Goal: Task Accomplishment & Management: Manage account settings

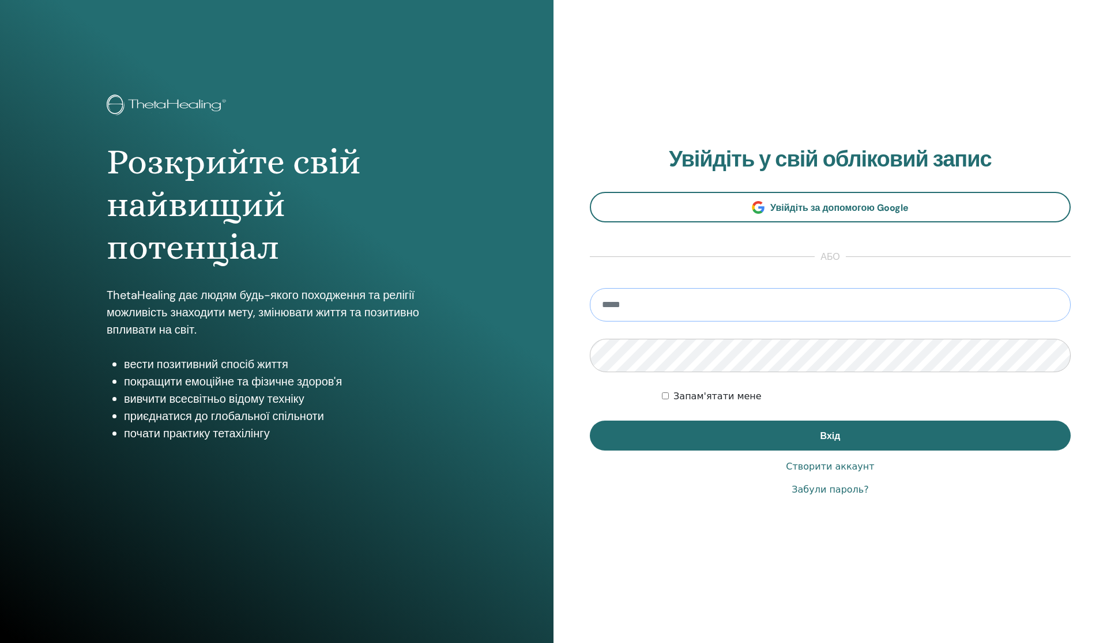
type input "**********"
click at [830, 436] on button "Вхід" at bounding box center [830, 436] width 481 height 30
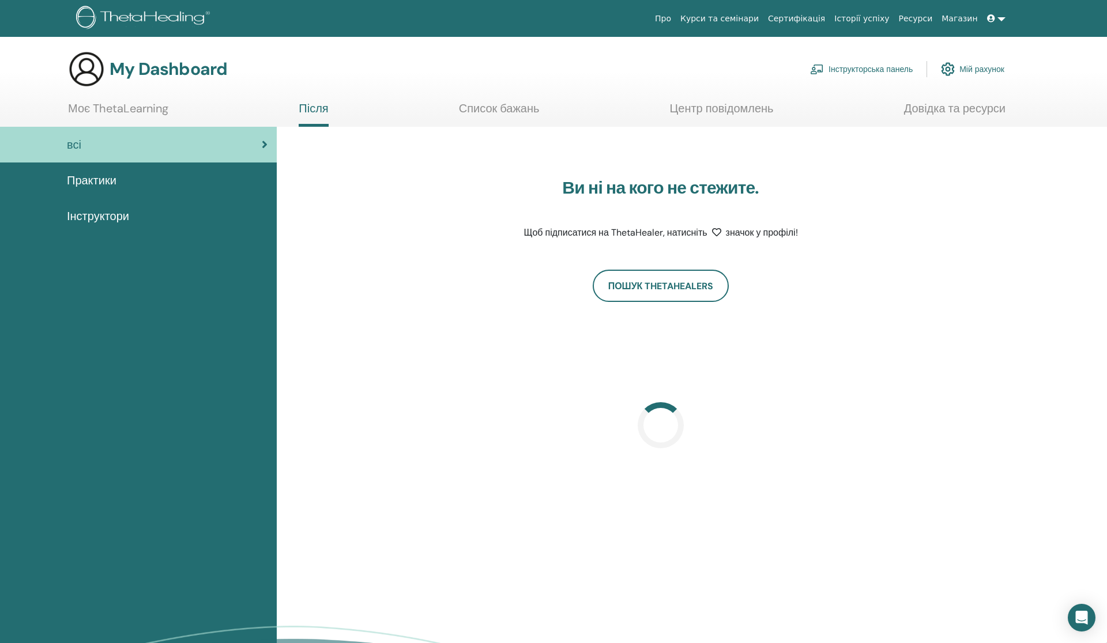
click at [896, 67] on link "Інструкторська панель" at bounding box center [861, 68] width 103 height 25
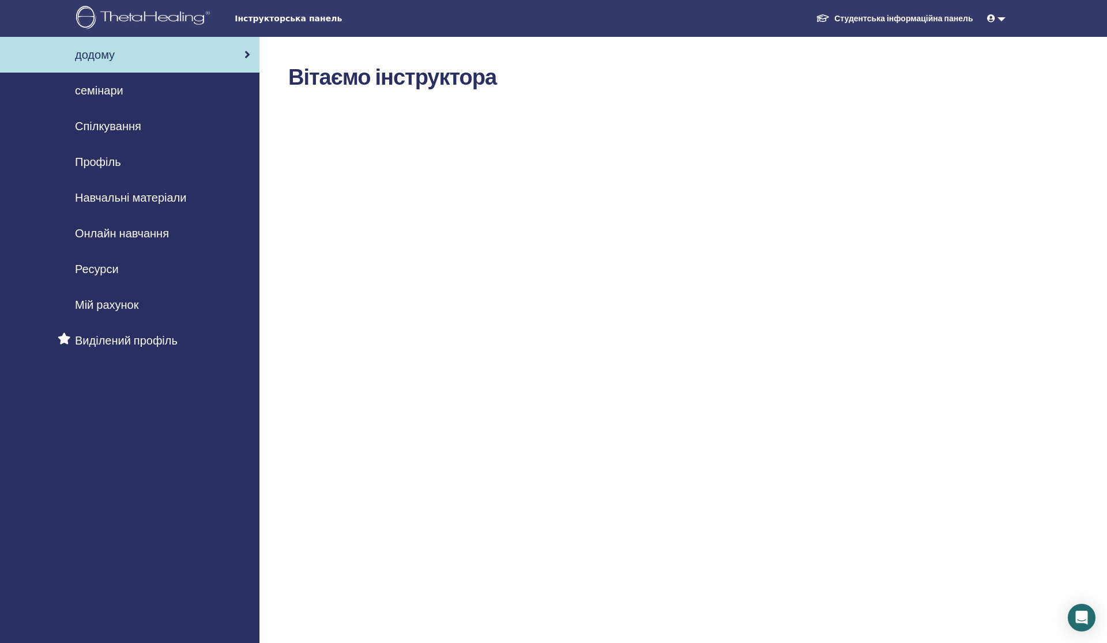
click at [102, 85] on span "семінари" at bounding box center [99, 90] width 48 height 17
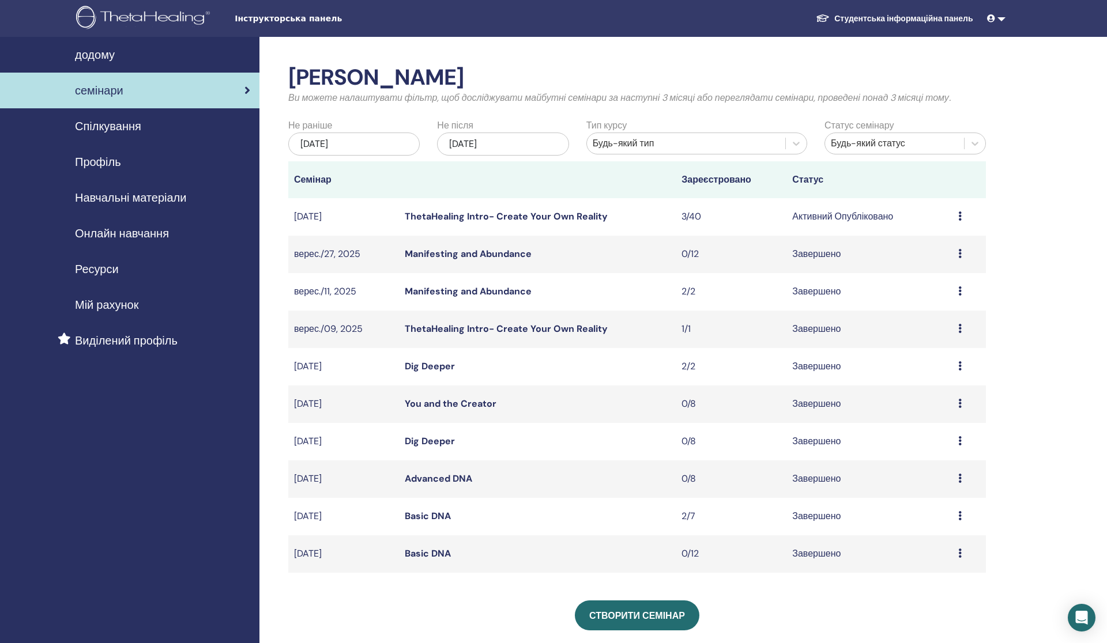
click at [464, 214] on link "ThetaHealing Intro- Create Your Own Reality" at bounding box center [506, 216] width 203 height 12
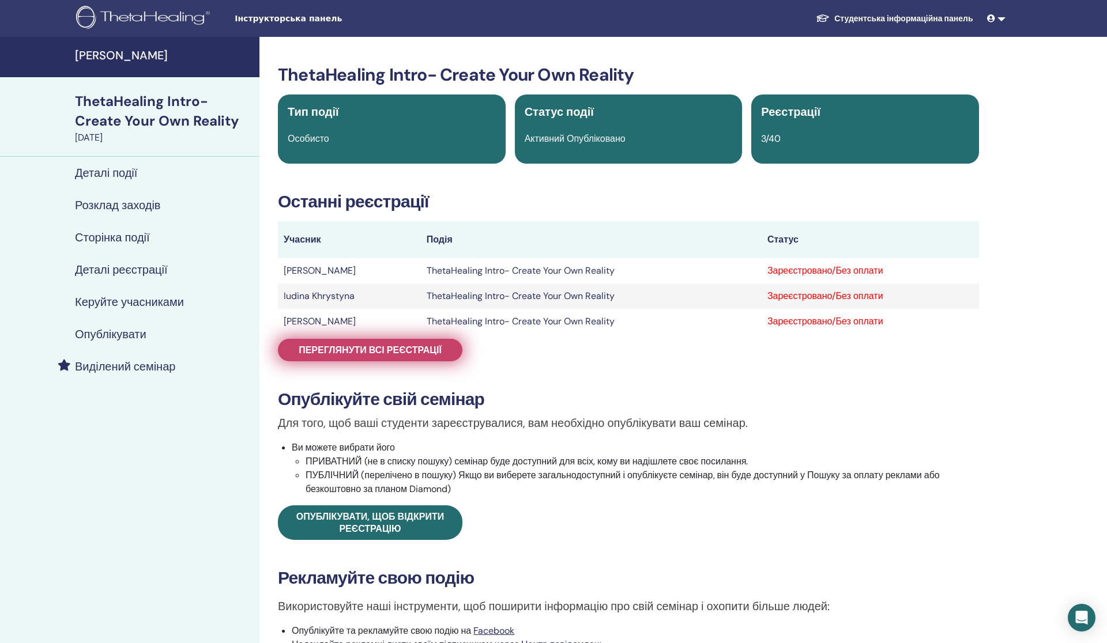
click at [413, 346] on span "Переглянути всі реєстрації" at bounding box center [370, 350] width 143 height 12
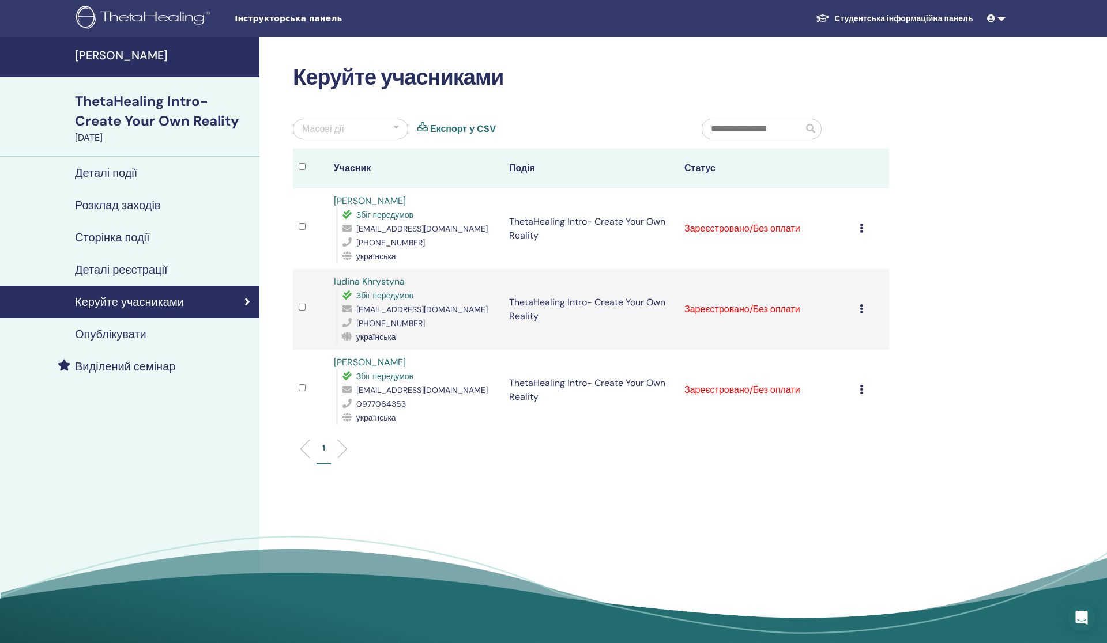
click at [861, 305] on div "Скасувати реєстрацію Не проводити автоматичну сертифікацію Позначити як оплачен…" at bounding box center [871, 310] width 24 height 14
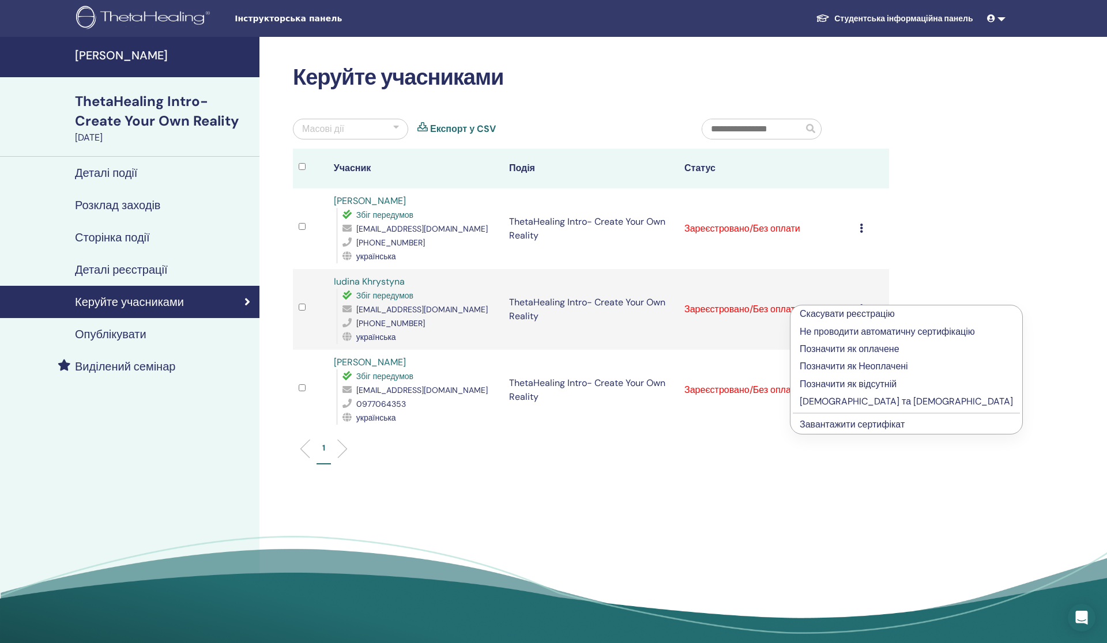
click at [866, 350] on p "Позначити як оплачене" at bounding box center [905, 349] width 213 height 14
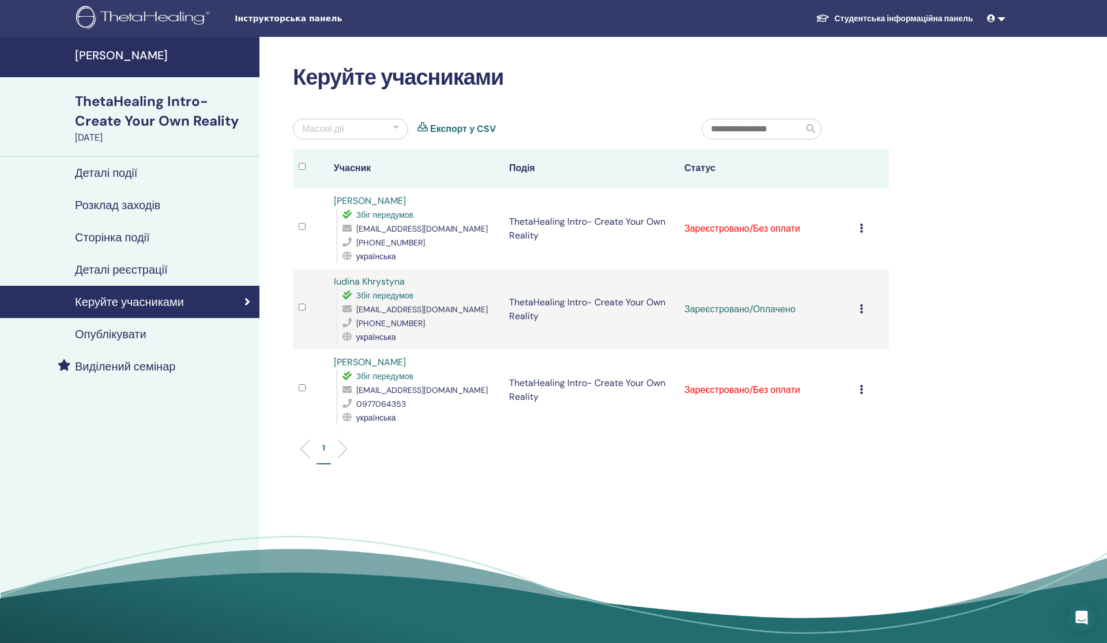
click at [859, 391] on icon at bounding box center [860, 389] width 3 height 9
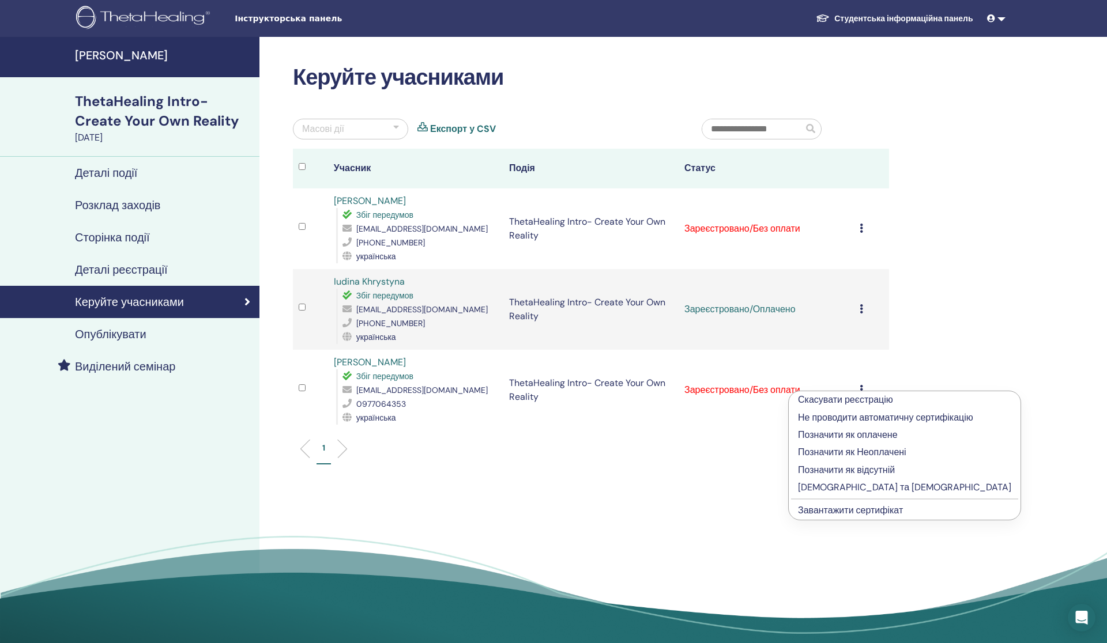
click at [843, 432] on p "Позначити як оплачене" at bounding box center [904, 435] width 213 height 14
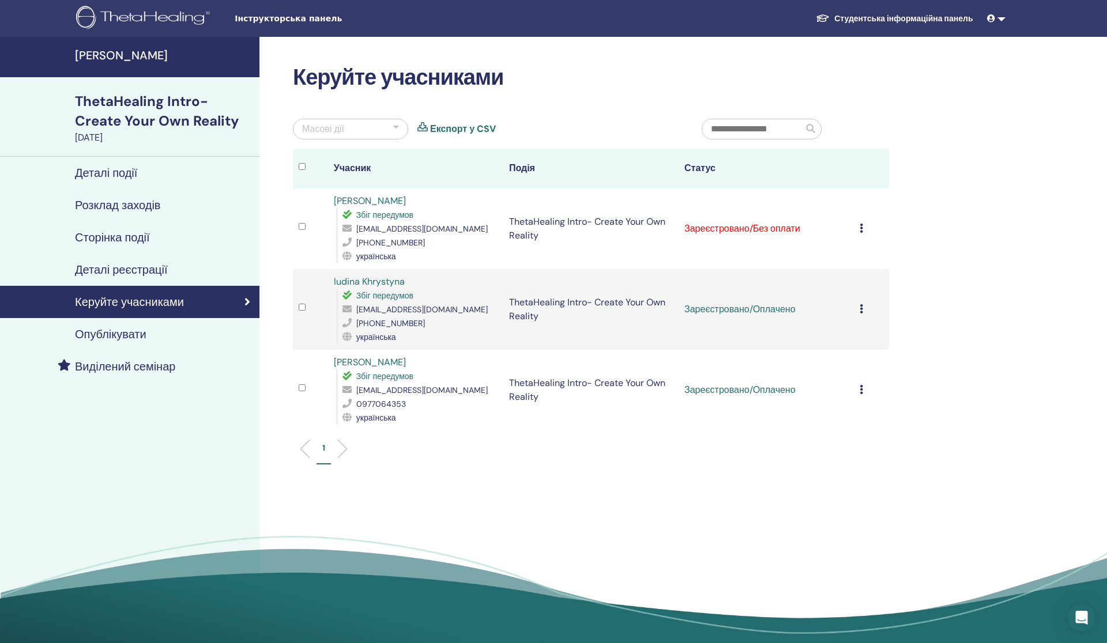
click at [861, 232] on icon at bounding box center [860, 228] width 3 height 9
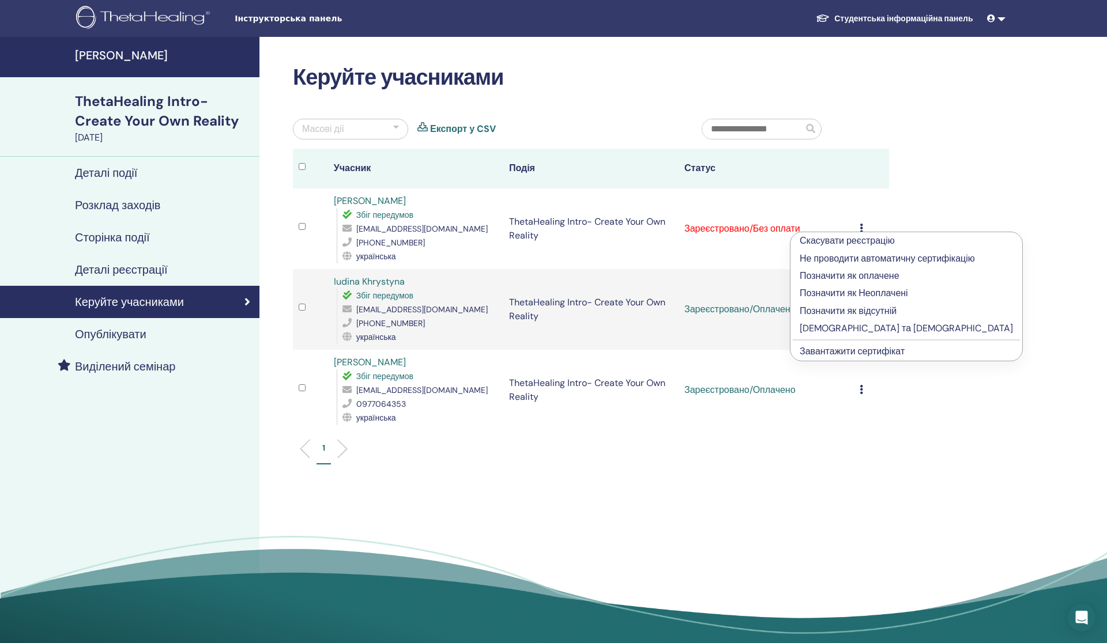
click at [856, 275] on p "Позначити як оплачене" at bounding box center [905, 276] width 213 height 14
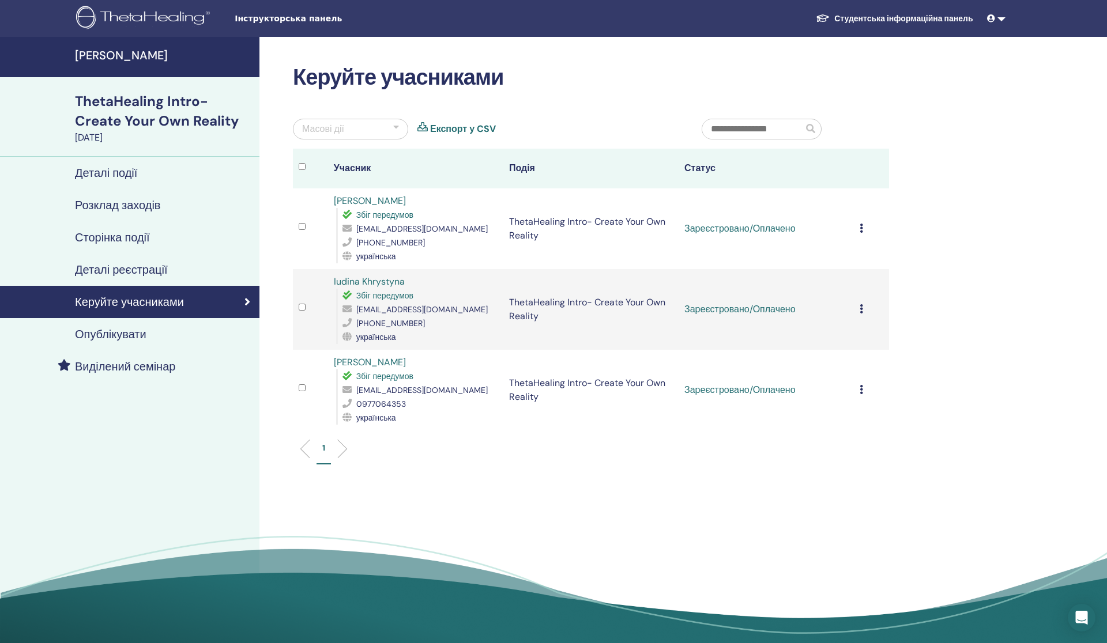
click at [861, 309] on icon at bounding box center [860, 308] width 3 height 9
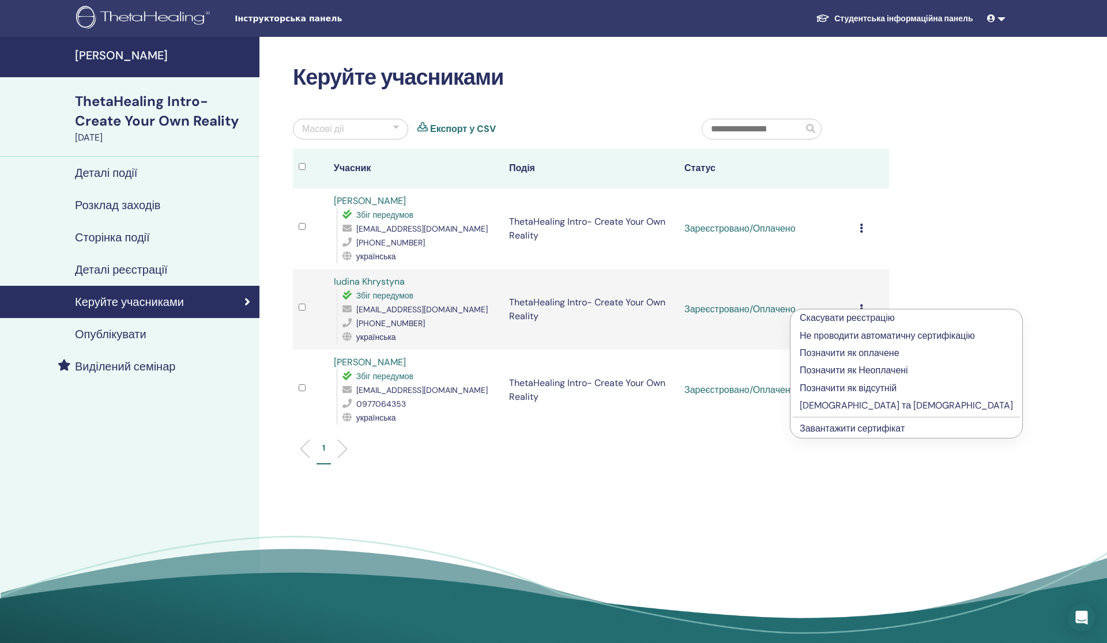
click at [857, 428] on link "Завантажити сертифікат" at bounding box center [851, 429] width 105 height 12
